Goal: Find specific page/section: Find specific page/section

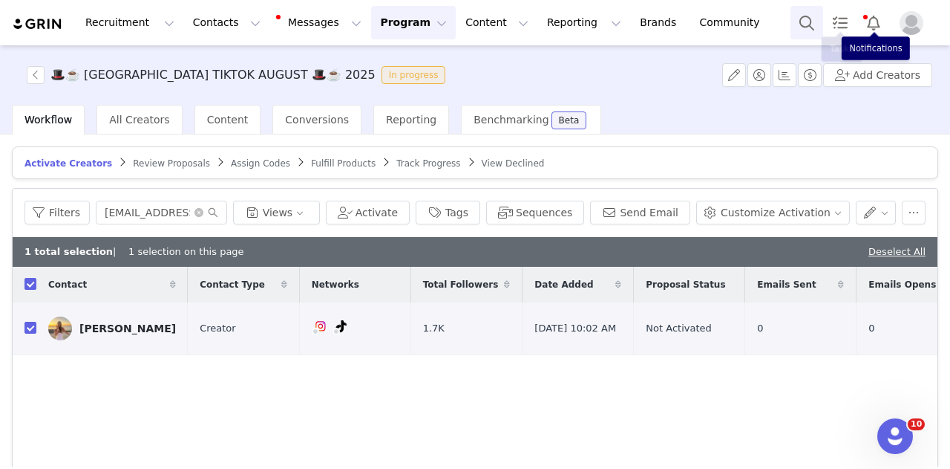
click at [805, 22] on button "Search" at bounding box center [807, 22] width 33 height 33
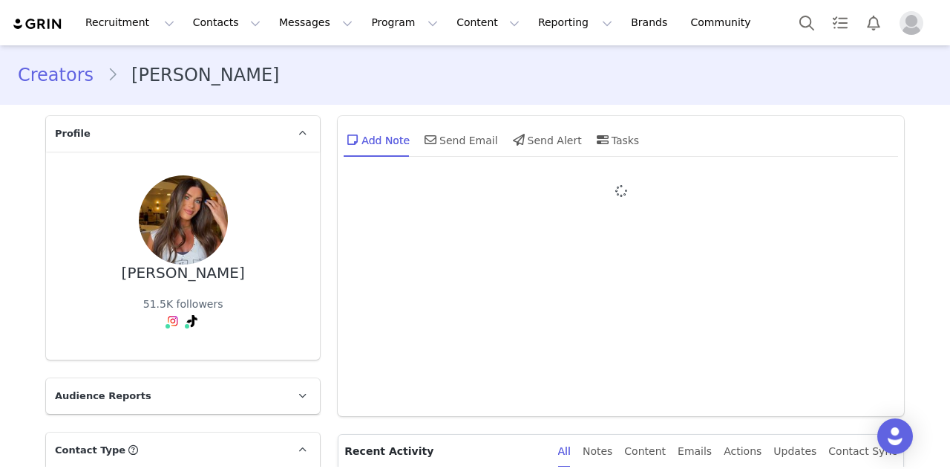
type input "+1 ([GEOGRAPHIC_DATA])"
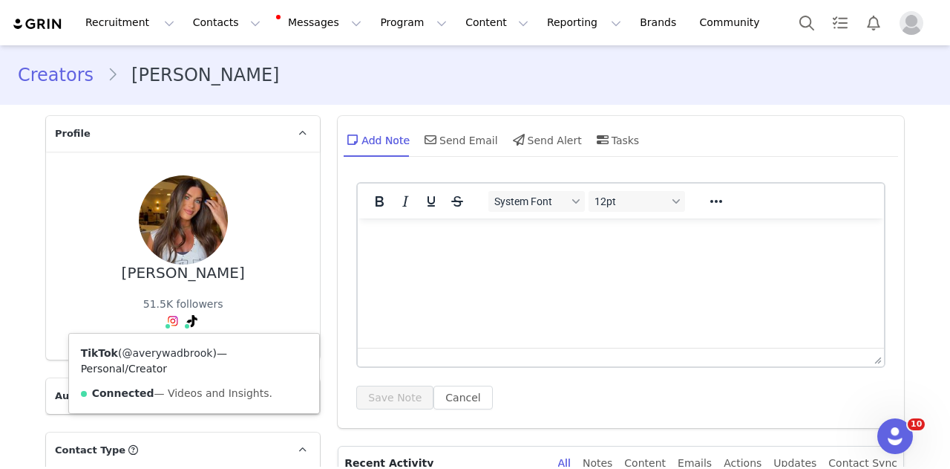
click at [173, 351] on link "@averywadbrook" at bounding box center [167, 353] width 91 height 12
